Goal: Task Accomplishment & Management: Manage account settings

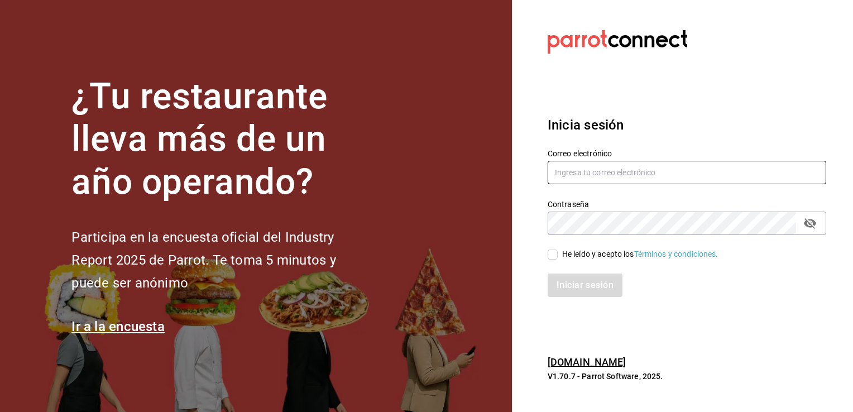
type input "[EMAIL_ADDRESS][DOMAIN_NAME]"
click at [554, 256] on input "He leído y acepto los Términos y condiciones." at bounding box center [552, 254] width 10 height 10
checkbox input "true"
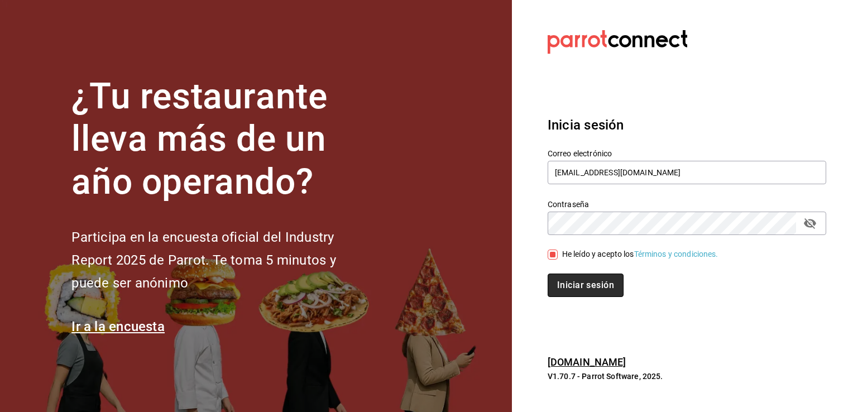
click at [570, 285] on button "Iniciar sesión" at bounding box center [585, 284] width 76 height 23
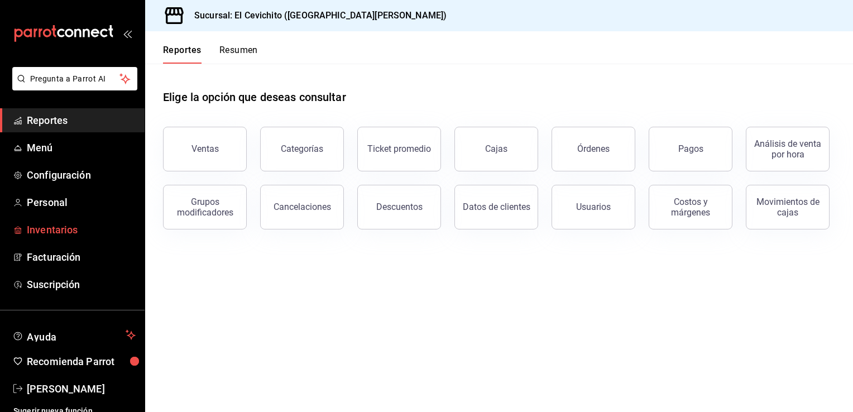
click at [48, 232] on span "Inventarios" at bounding box center [81, 229] width 109 height 15
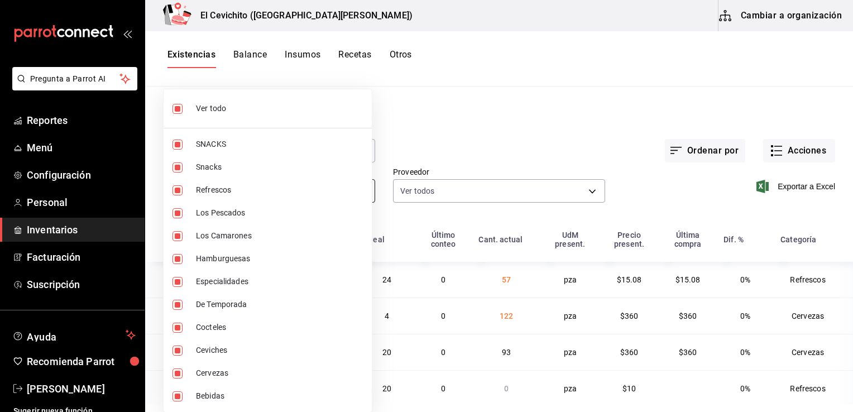
click at [359, 198] on body "Pregunta a Parrot AI Reportes Menú Configuración Personal Inventarios Facturaci…" at bounding box center [426, 202] width 853 height 404
click at [189, 112] on li "Ver todo" at bounding box center [268, 109] width 208 height 30
checkbox input "false"
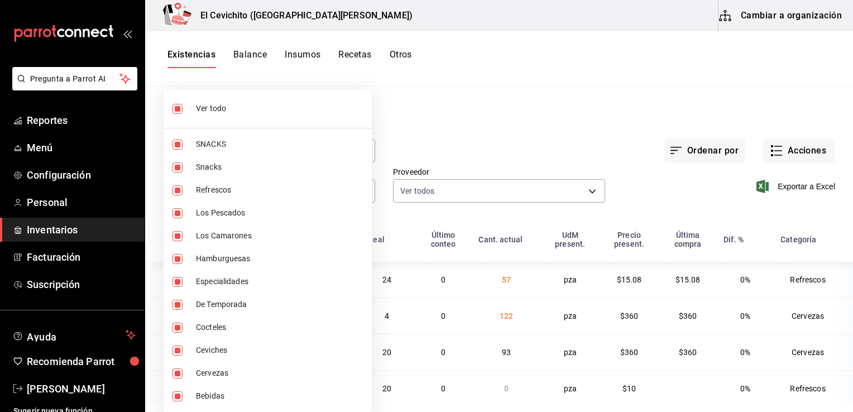
checkbox input "false"
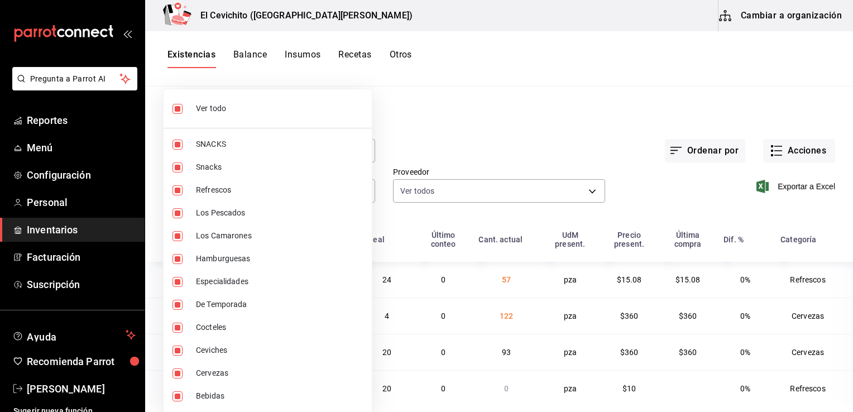
checkbox input "false"
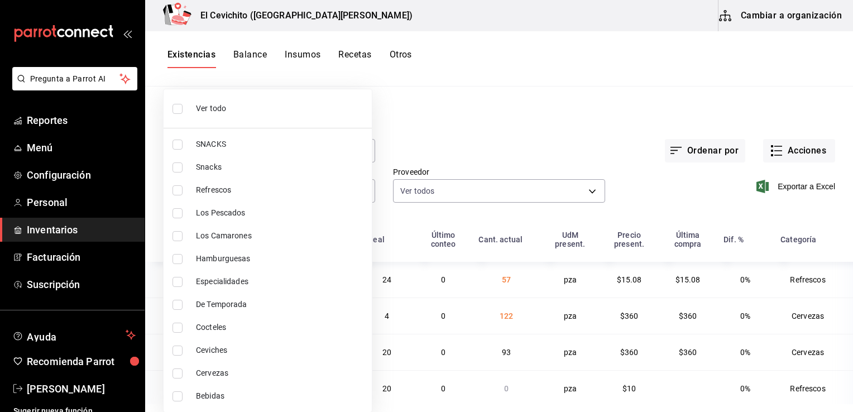
click at [228, 371] on span "Cervezas" at bounding box center [279, 373] width 167 height 12
type input "b5df17d9-e913-4c87-bce9-e7afd3e71109"
checkbox input "true"
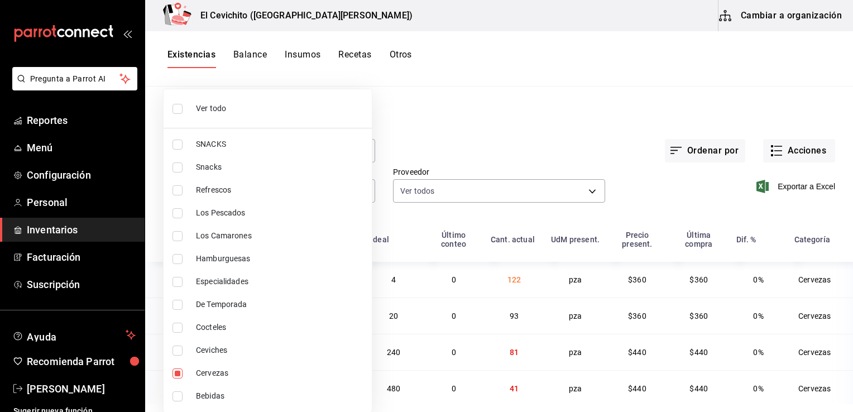
click at [556, 157] on div at bounding box center [426, 206] width 853 height 412
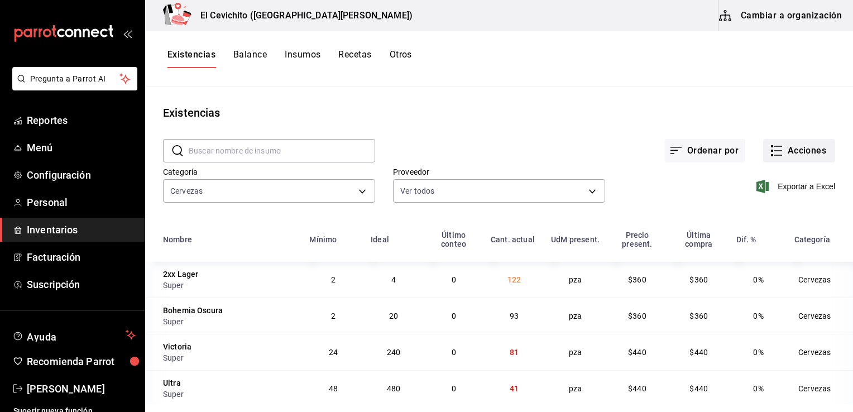
click at [772, 156] on icon "button" at bounding box center [776, 150] width 13 height 13
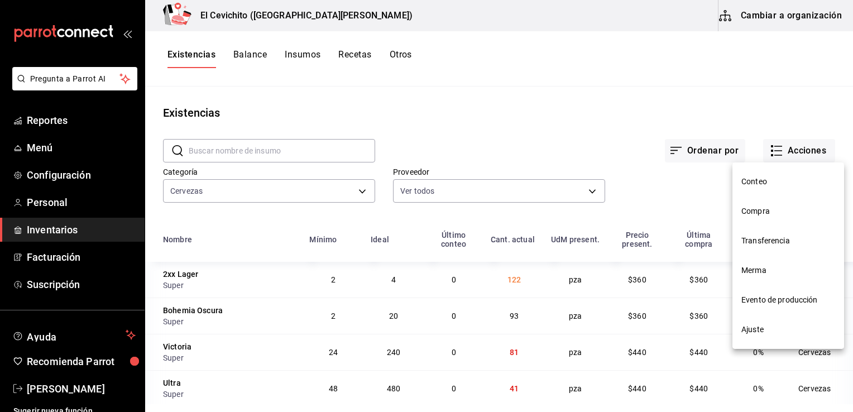
click at [761, 212] on span "Compra" at bounding box center [788, 211] width 94 height 12
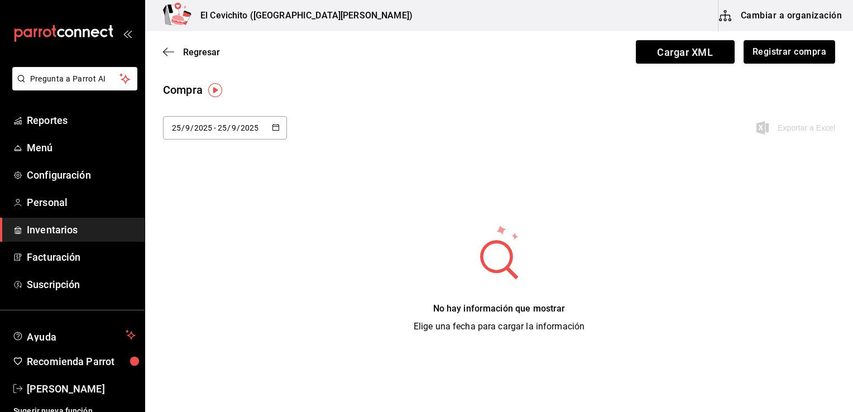
click at [274, 129] on \(Stroke\) "button" at bounding box center [275, 127] width 7 height 6
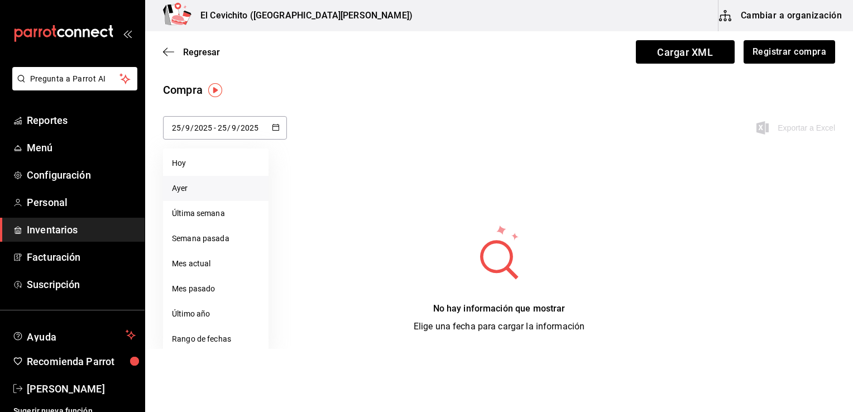
click at [212, 191] on li "Ayer" at bounding box center [215, 188] width 105 height 25
type input "2025-09-24"
type input "24"
type input "2025-09-24"
type input "24"
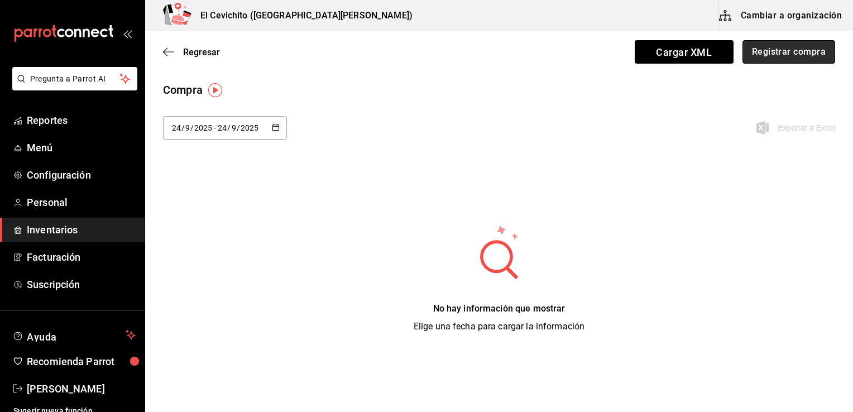
click at [784, 57] on button "Registrar compra" at bounding box center [788, 51] width 93 height 23
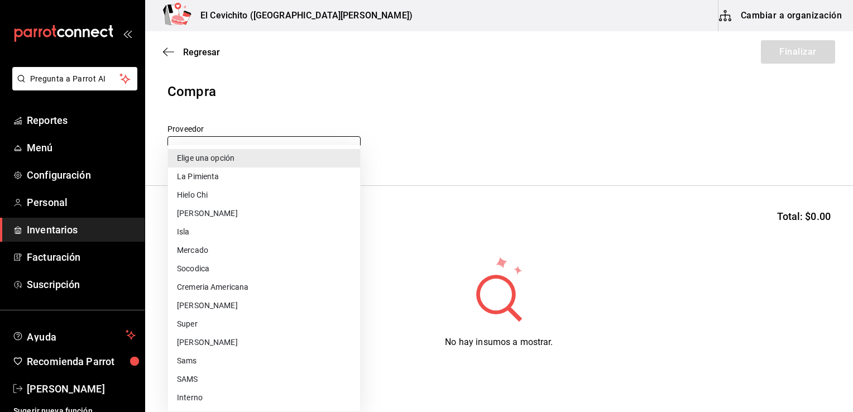
click at [345, 153] on body "Pregunta a Parrot AI Reportes Menú Configuración Personal Inventarios Facturaci…" at bounding box center [426, 174] width 853 height 349
click at [243, 320] on li "Super" at bounding box center [264, 324] width 192 height 18
type input "451ba594-5efb-4903-9578-672885dff7cb"
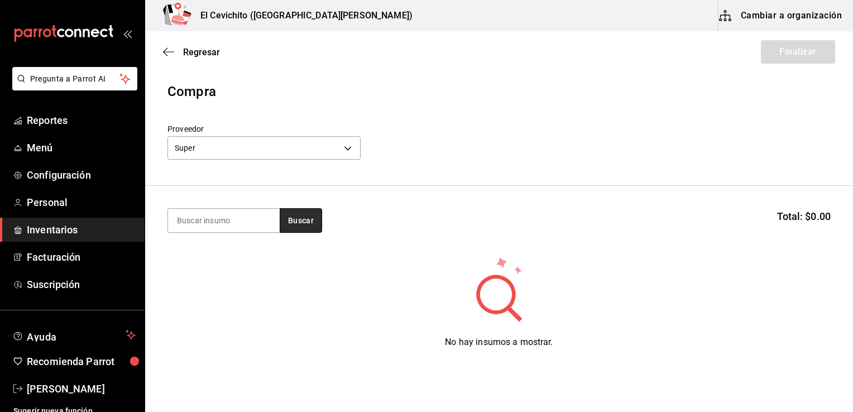
click at [297, 220] on button "Buscar" at bounding box center [301, 220] width 42 height 25
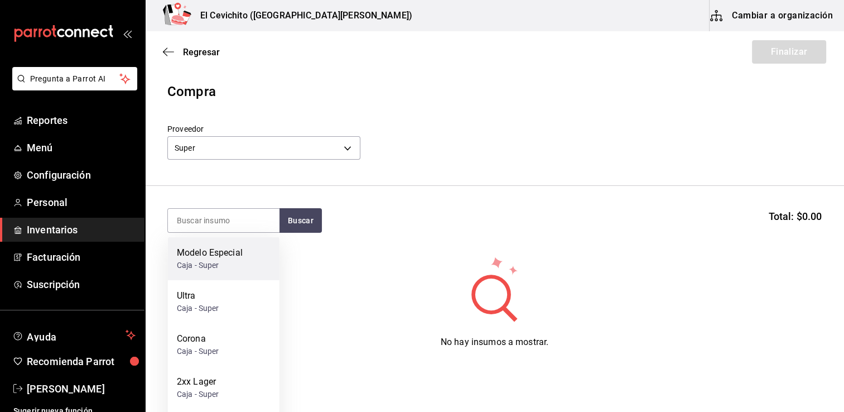
click at [223, 265] on div "Caja - Super" at bounding box center [210, 265] width 66 height 12
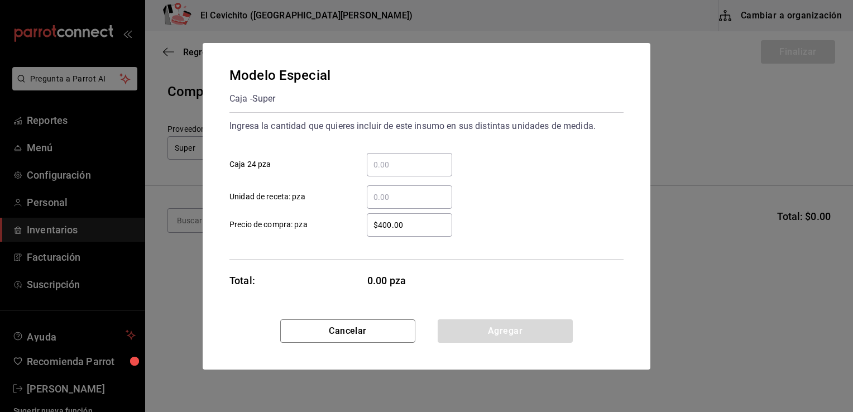
click at [386, 160] on input "​ Caja 24 pza" at bounding box center [409, 164] width 85 height 13
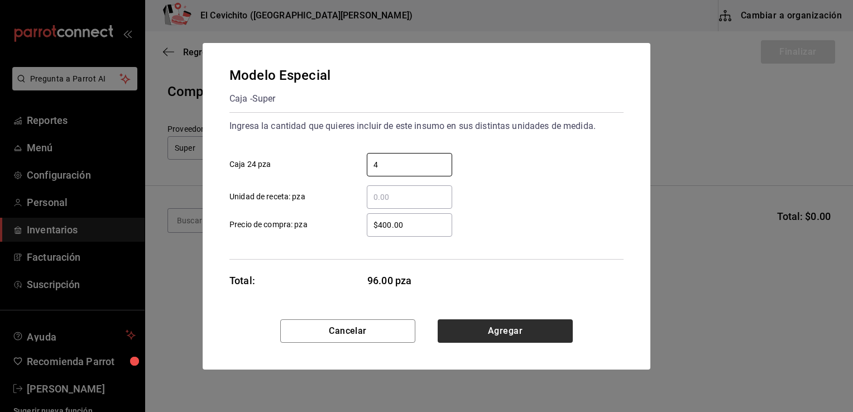
type input "4"
click at [468, 333] on button "Agregar" at bounding box center [505, 330] width 135 height 23
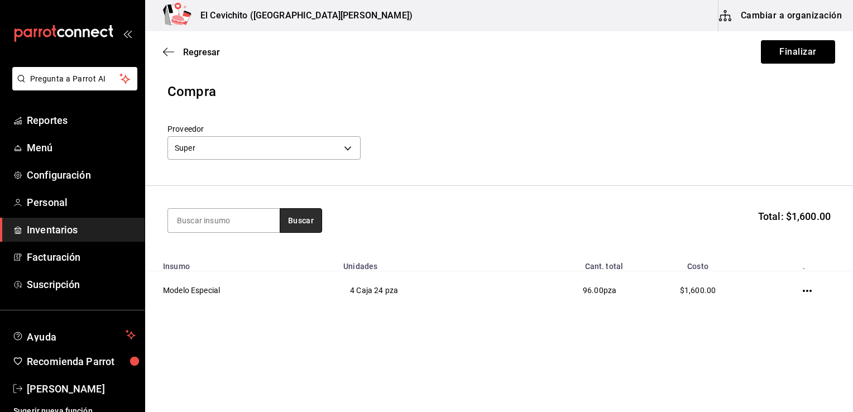
click at [313, 224] on button "Buscar" at bounding box center [301, 220] width 42 height 25
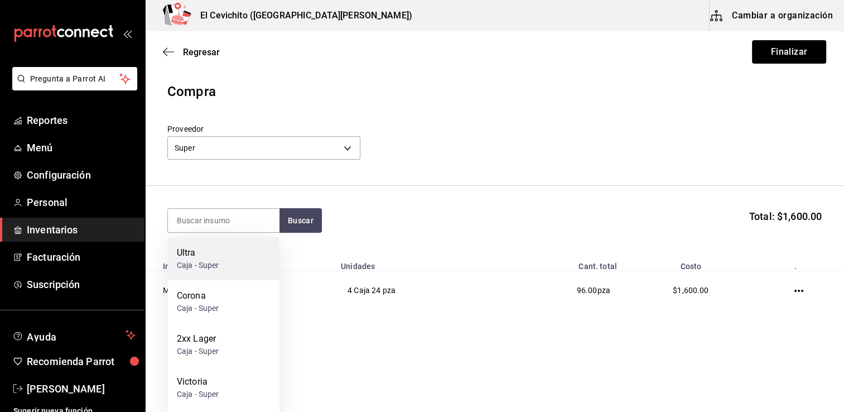
click at [206, 252] on div "Ultra" at bounding box center [198, 252] width 42 height 13
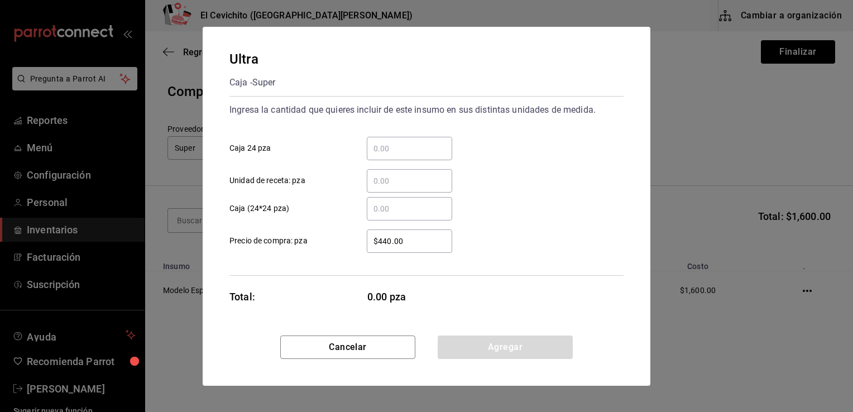
click at [382, 147] on input "​ Caja 24 pza" at bounding box center [409, 148] width 85 height 13
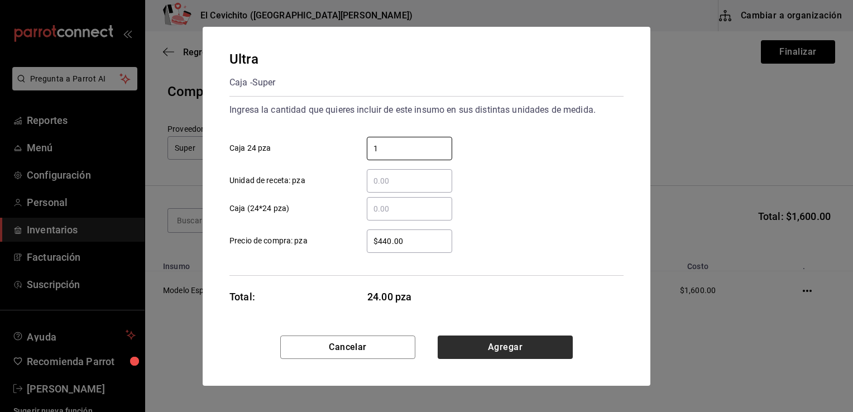
type input "1"
click at [491, 349] on button "Agregar" at bounding box center [505, 346] width 135 height 23
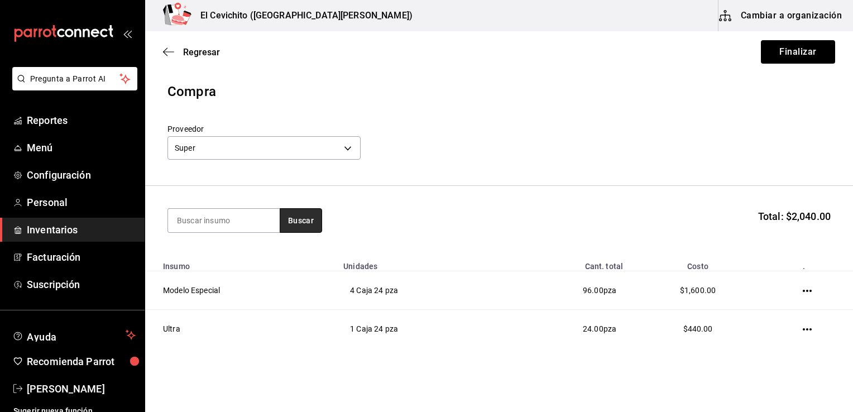
click at [291, 227] on button "Buscar" at bounding box center [301, 220] width 42 height 25
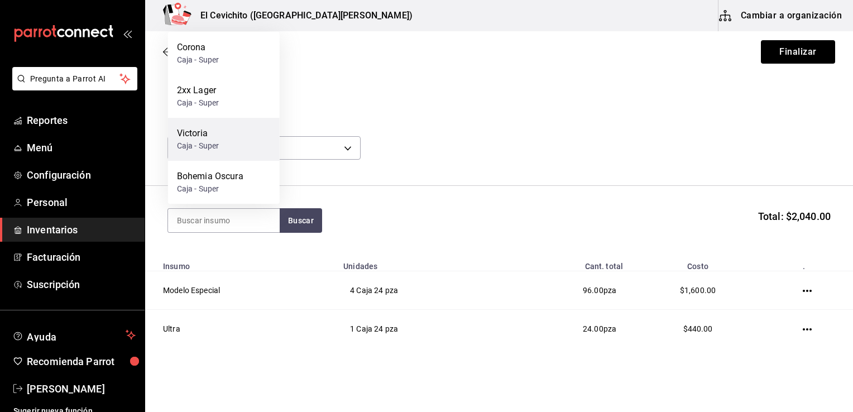
click at [219, 136] on div "Victoria Caja - Super" at bounding box center [224, 139] width 112 height 43
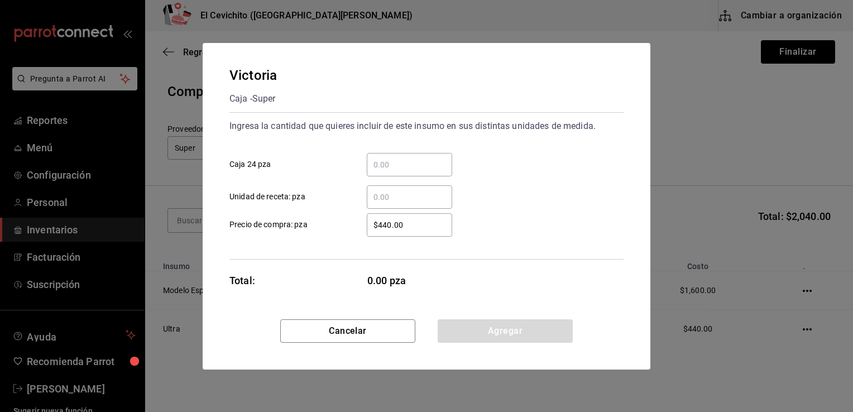
click at [384, 166] on input "​ Caja 24 pza" at bounding box center [409, 164] width 85 height 13
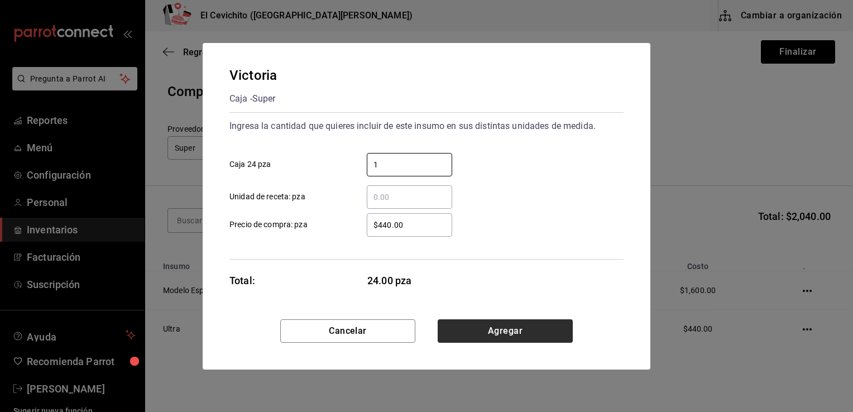
type input "1"
click at [489, 330] on button "Agregar" at bounding box center [505, 330] width 135 height 23
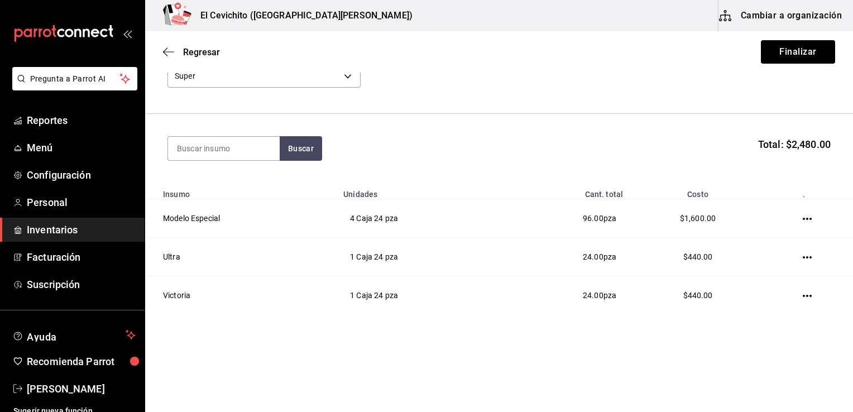
scroll to position [73, 0]
click at [781, 54] on button "Finalizar" at bounding box center [798, 51] width 74 height 23
